Goal: Information Seeking & Learning: Learn about a topic

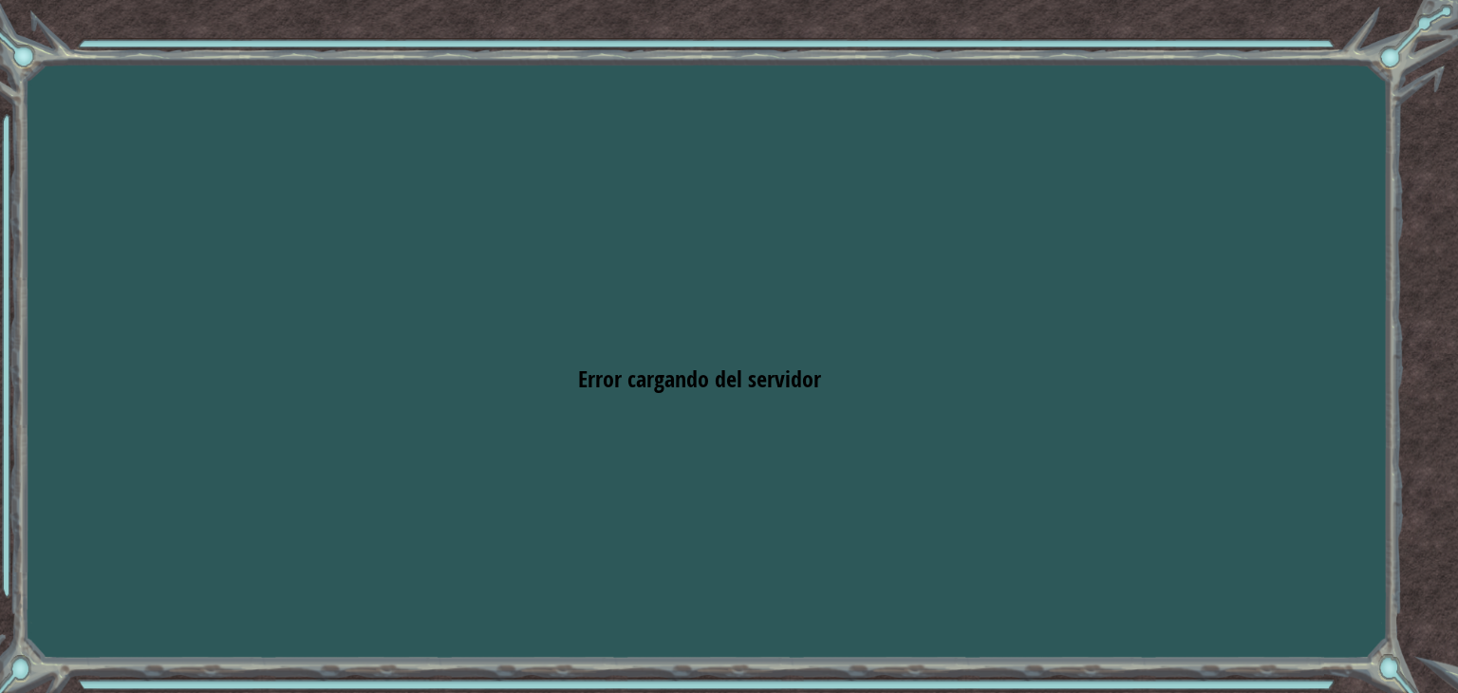
click at [610, 361] on div "Goals Error cargando del servidor Deberás unirte a un curso para jugar a este n…" at bounding box center [729, 346] width 1458 height 693
